Goal: Navigation & Orientation: Understand site structure

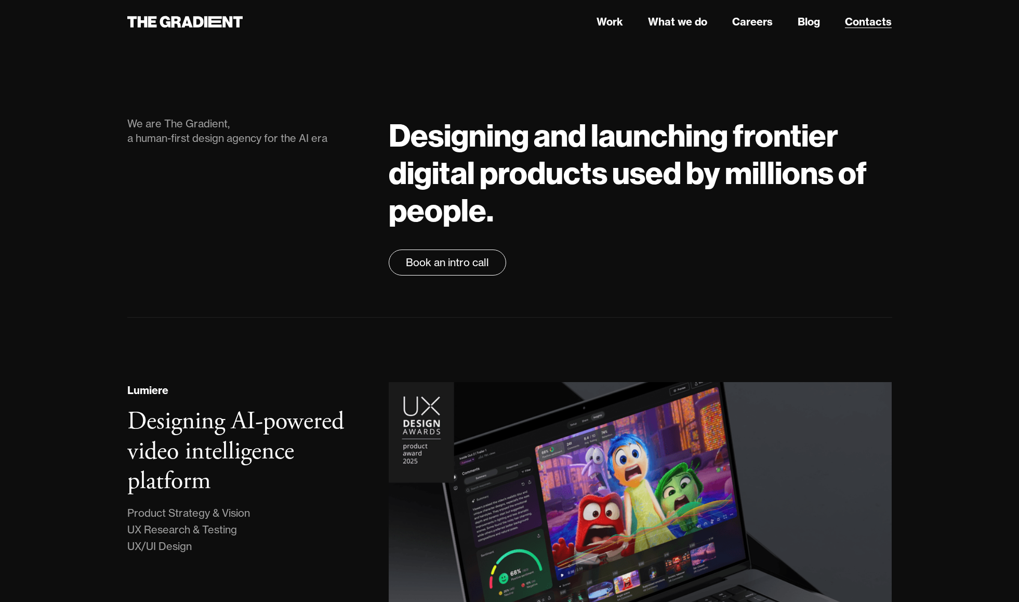
click at [869, 20] on link "Contacts" at bounding box center [868, 22] width 47 height 16
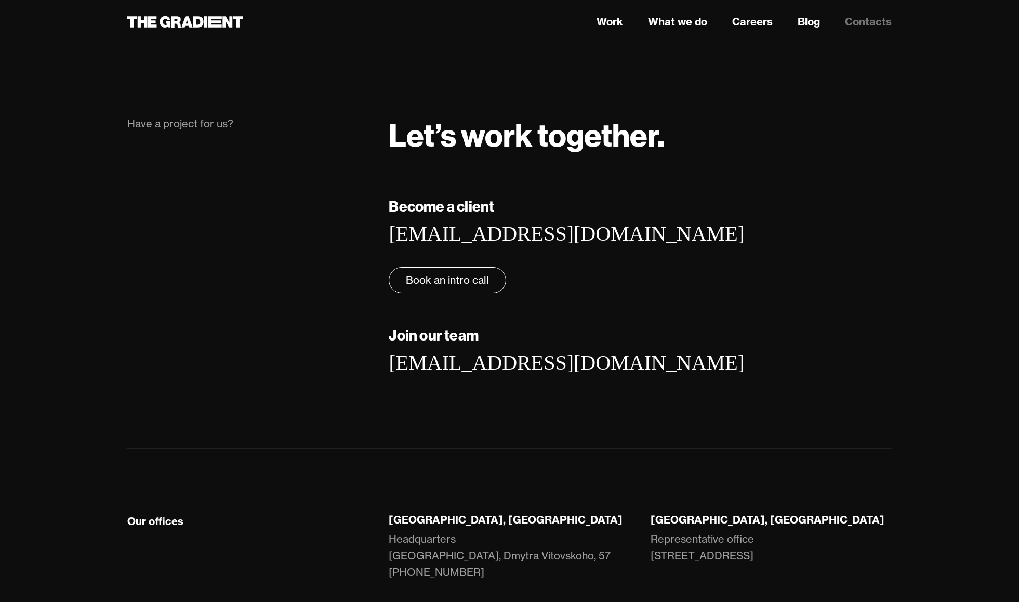
click at [808, 23] on link "Blog" at bounding box center [808, 22] width 22 height 16
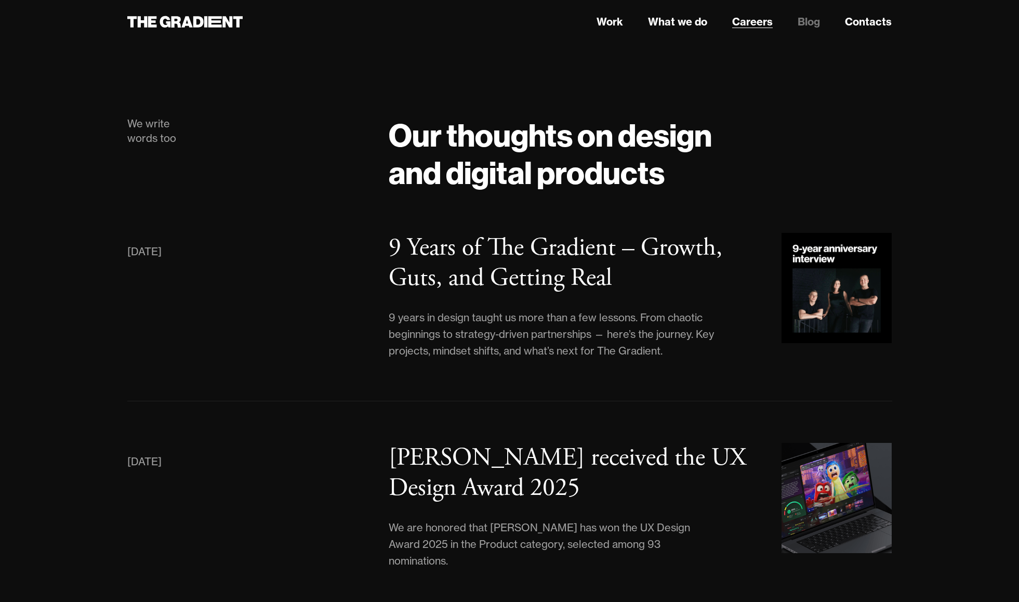
click at [751, 23] on link "Careers" at bounding box center [752, 22] width 41 height 16
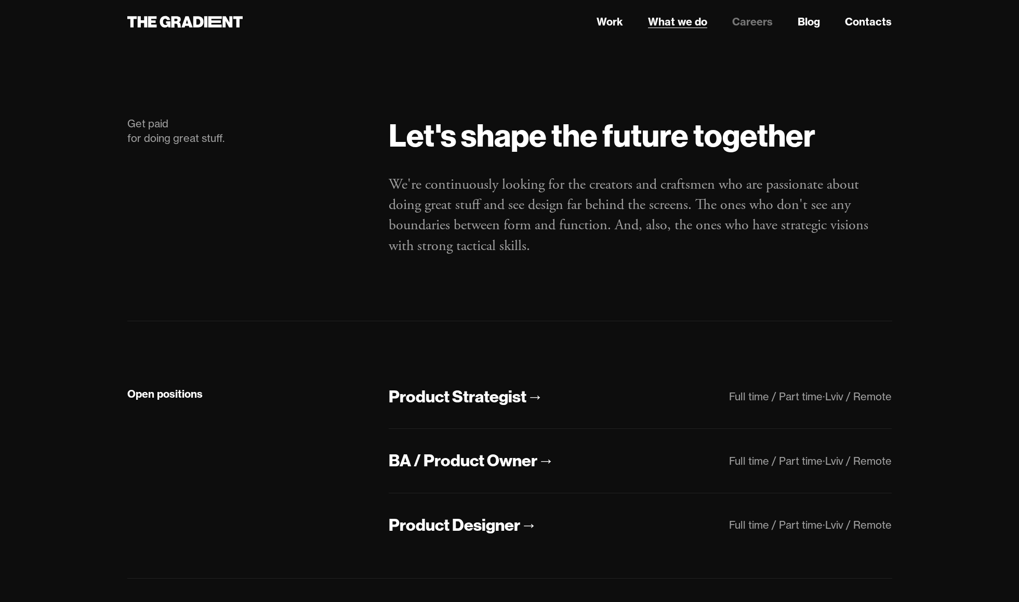
click at [675, 24] on link "What we do" at bounding box center [677, 22] width 59 height 16
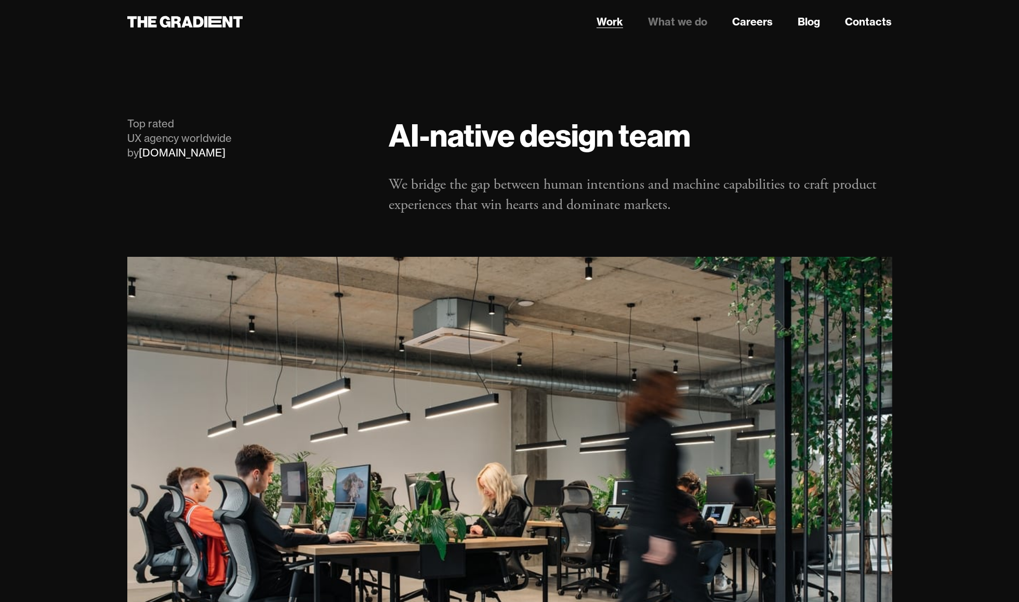
click at [610, 23] on link "Work" at bounding box center [609, 22] width 26 height 16
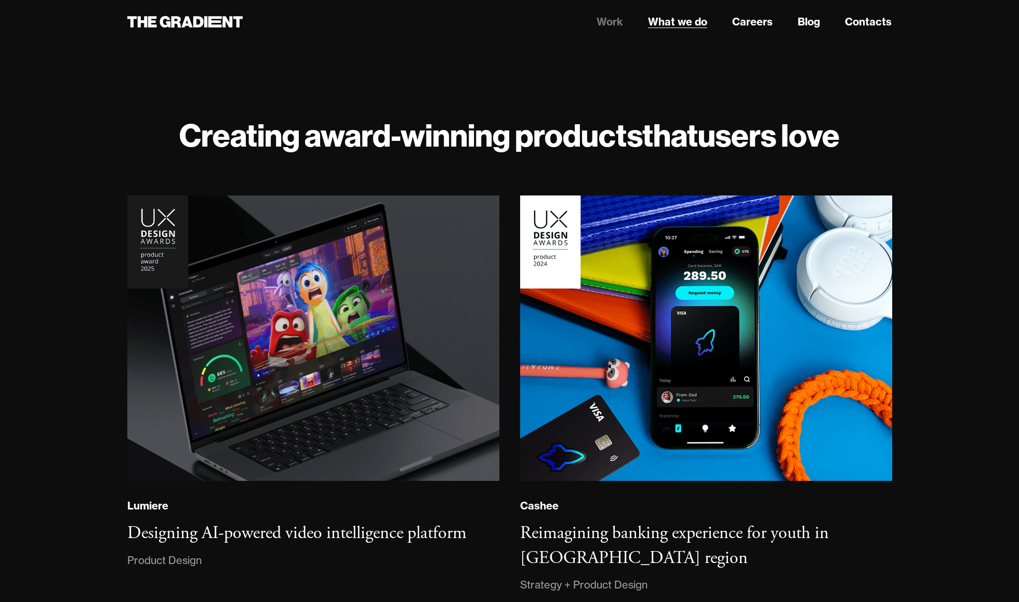
click at [686, 24] on link "What we do" at bounding box center [677, 22] width 59 height 16
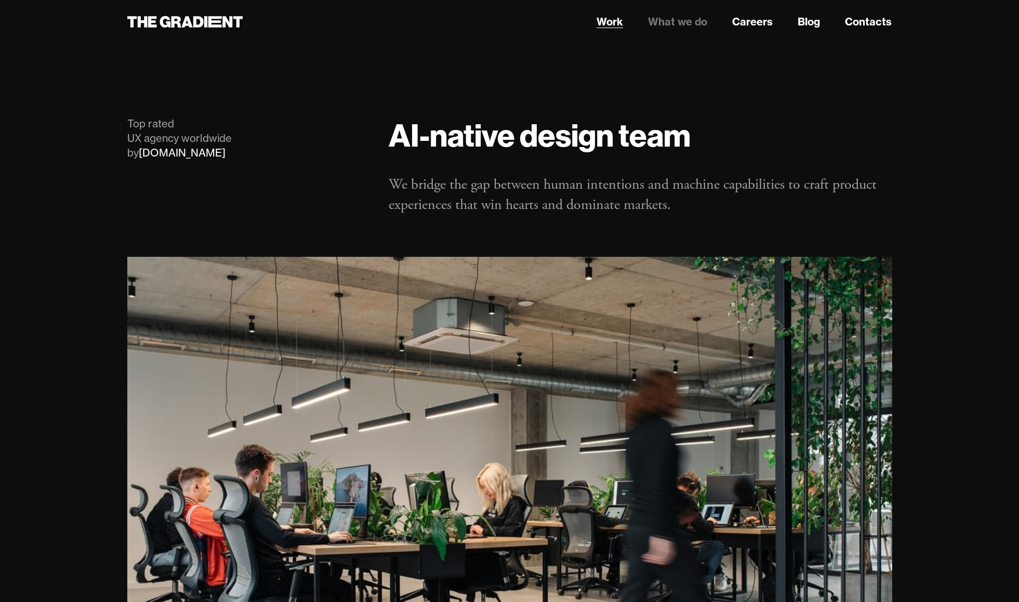
click at [608, 23] on link "Work" at bounding box center [609, 22] width 26 height 16
